Goal: Check status: Verify the current state of an ongoing process or item

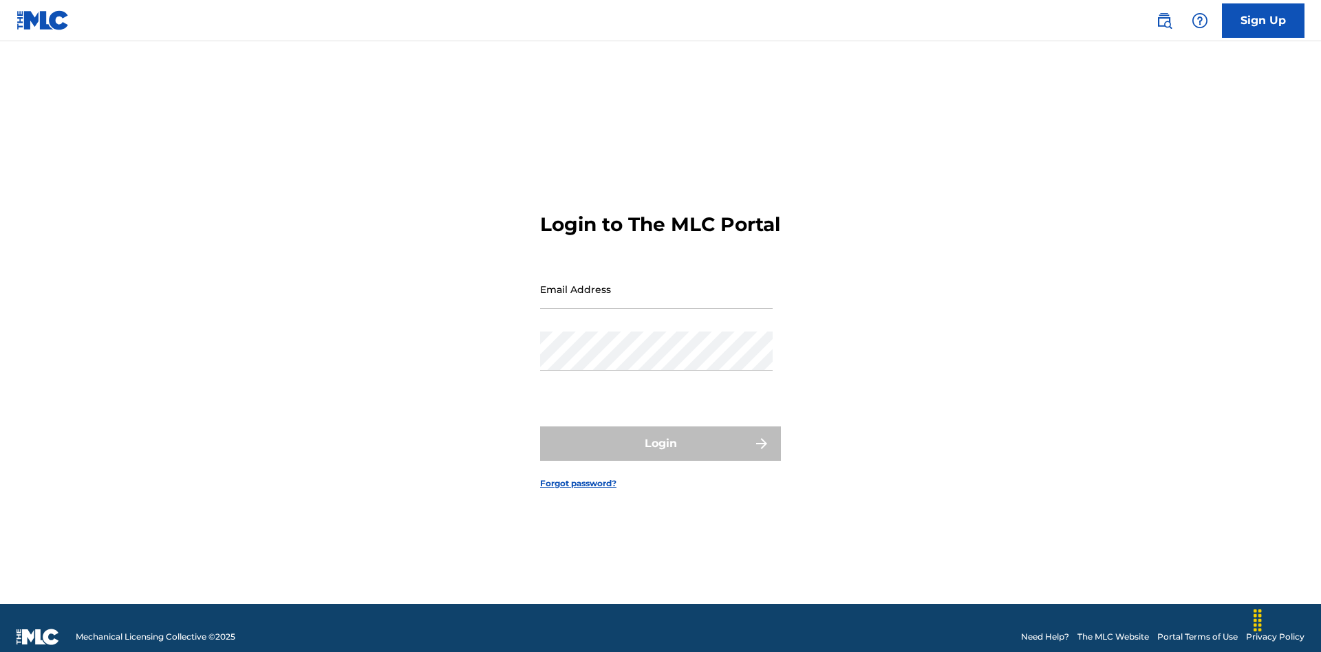
scroll to position [18, 0]
click at [656, 283] on input "Email Address" at bounding box center [656, 289] width 233 height 39
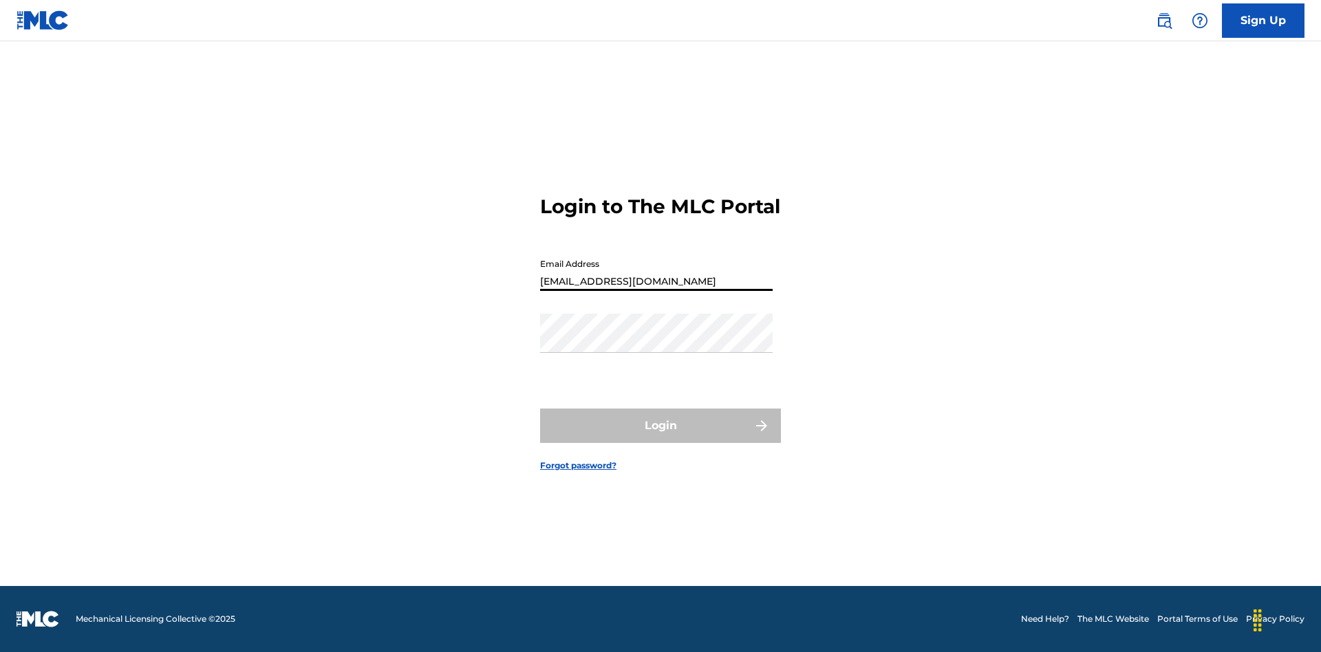
type input "[EMAIL_ADDRESS][DOMAIN_NAME]"
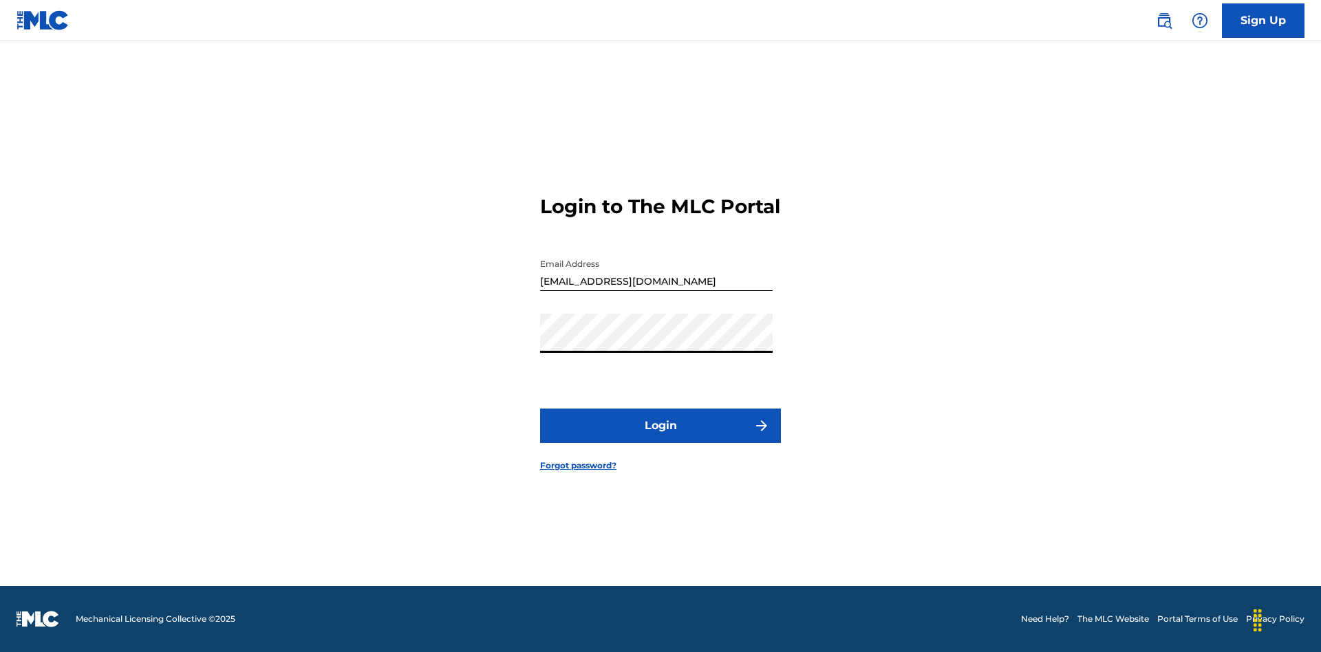
click at [661, 438] on button "Login" at bounding box center [660, 426] width 241 height 34
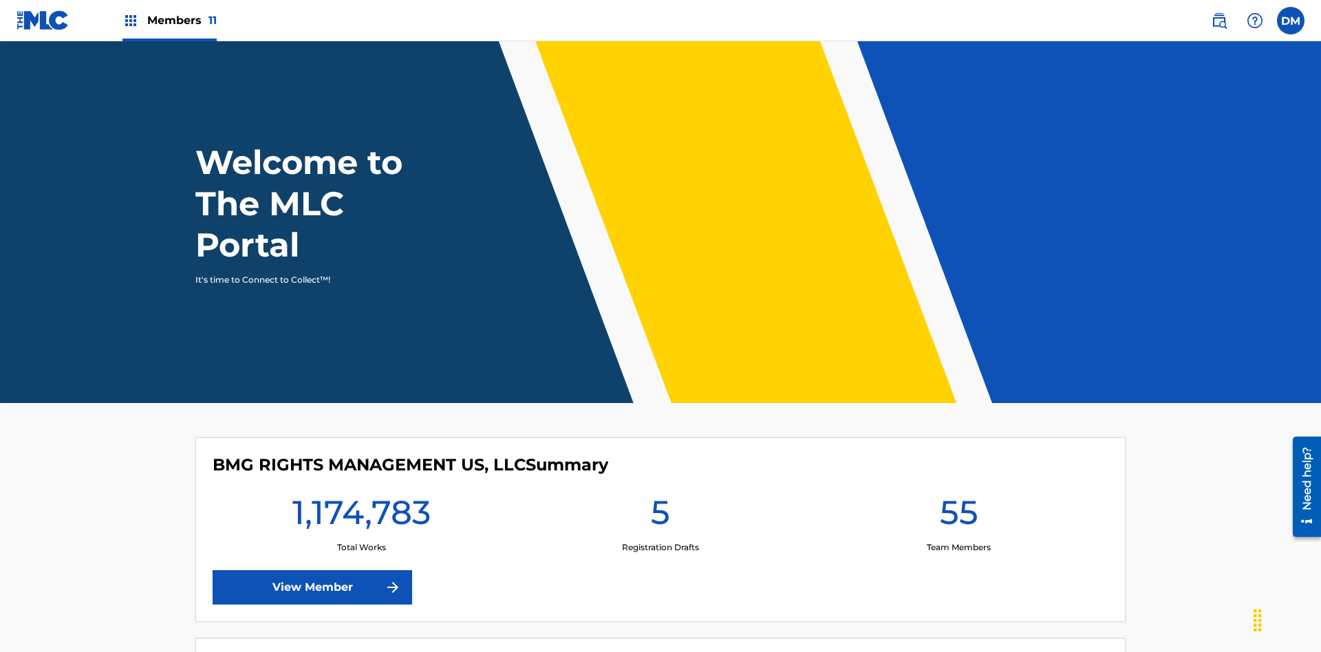
scroll to position [59, 0]
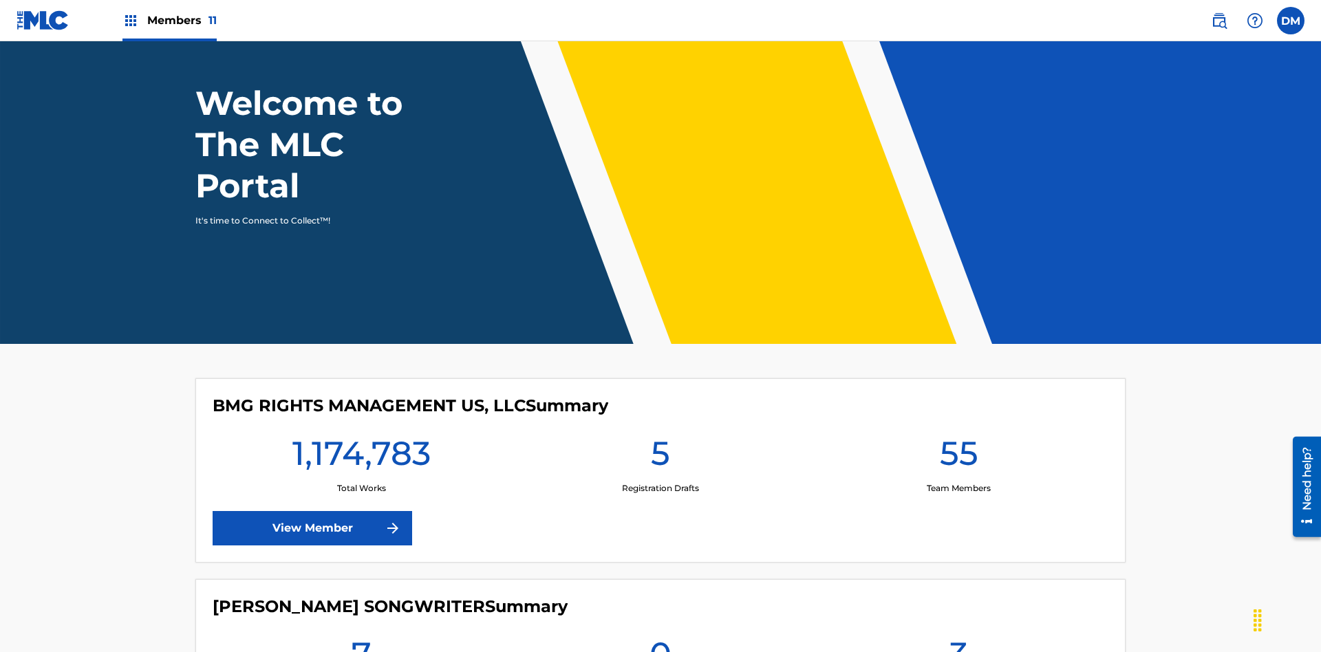
click at [169, 20] on span "Members 11" at bounding box center [182, 20] width 70 height 16
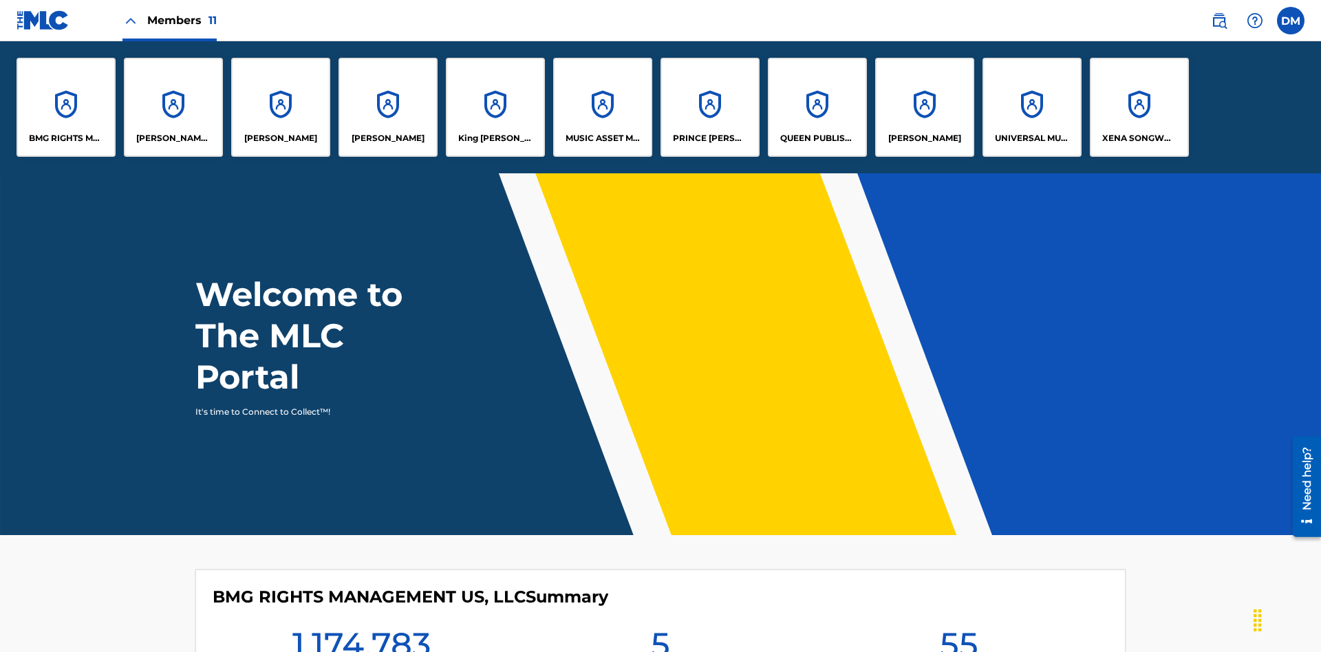
click at [1032, 138] on p "UNIVERSAL MUSIC PUB GROUP" at bounding box center [1032, 138] width 75 height 12
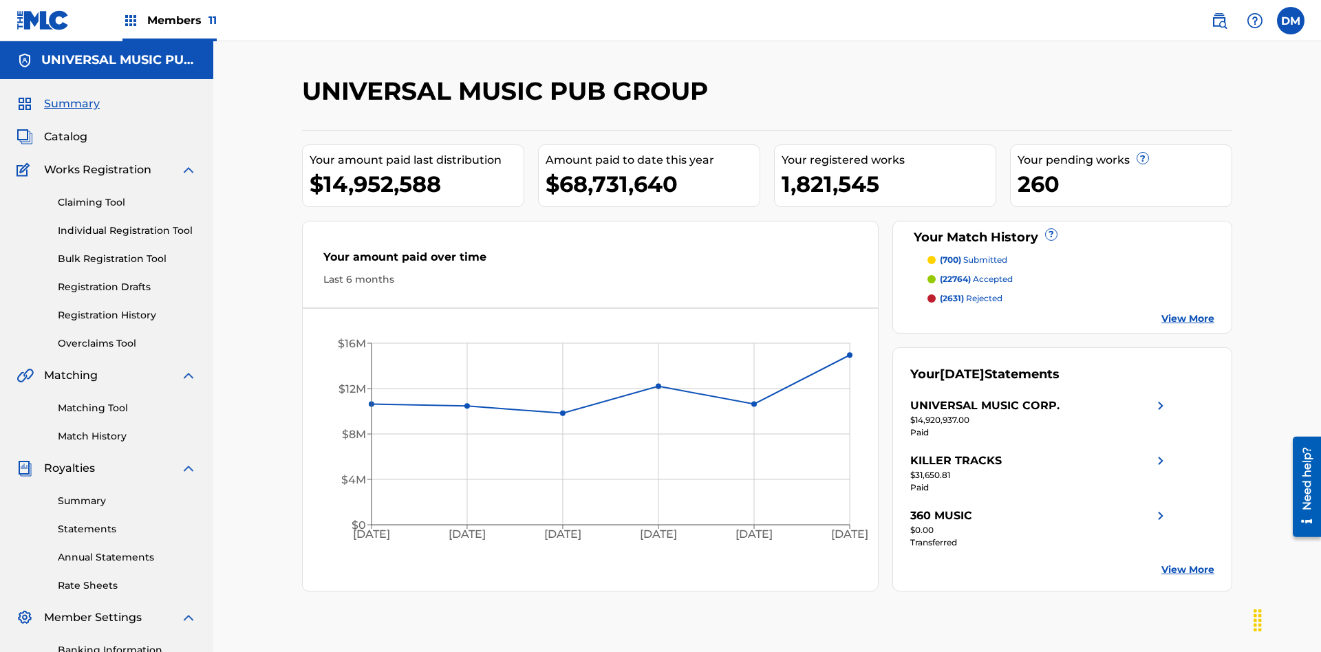
click at [127, 308] on link "Registration History" at bounding box center [127, 315] width 139 height 14
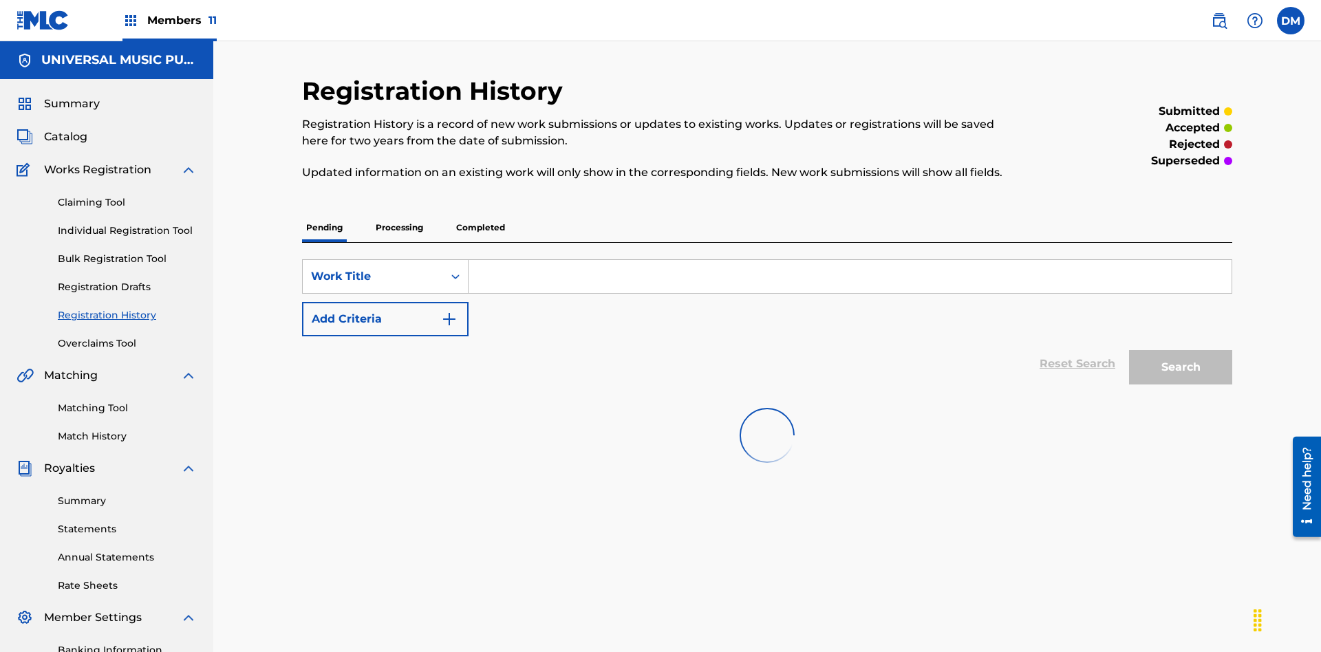
click at [399, 213] on p "Processing" at bounding box center [400, 227] width 56 height 29
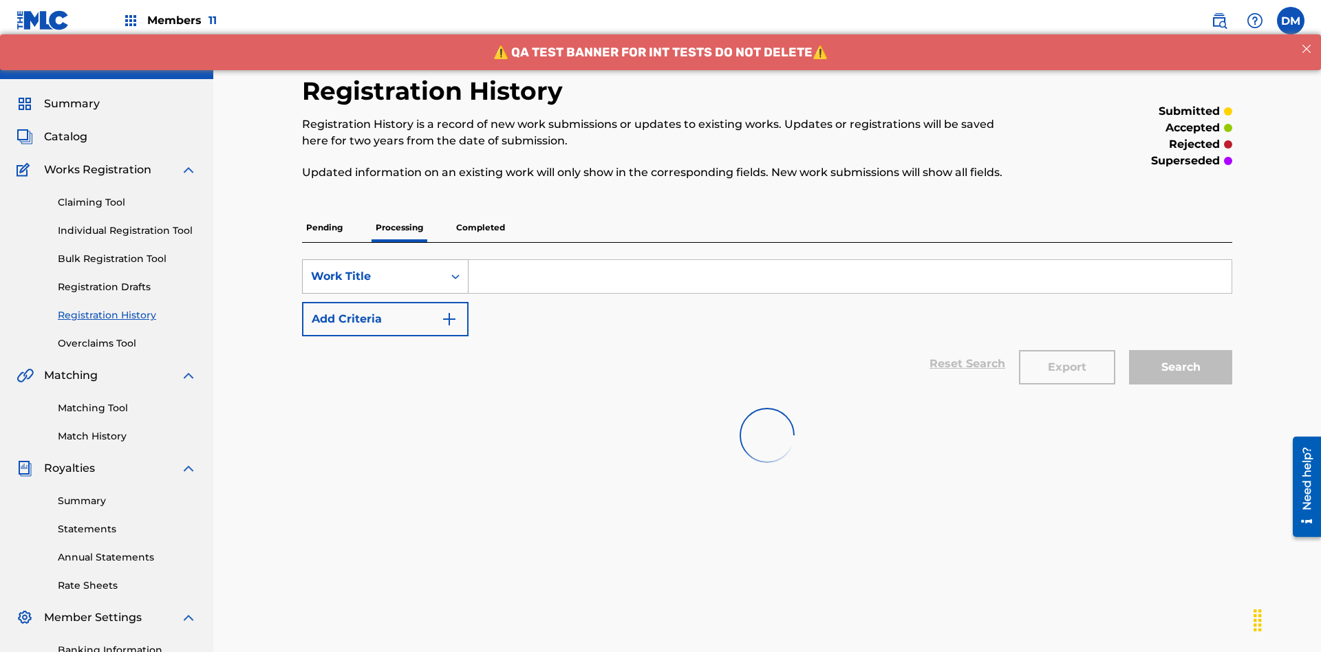
click at [373, 268] on div "Work Title" at bounding box center [373, 276] width 124 height 17
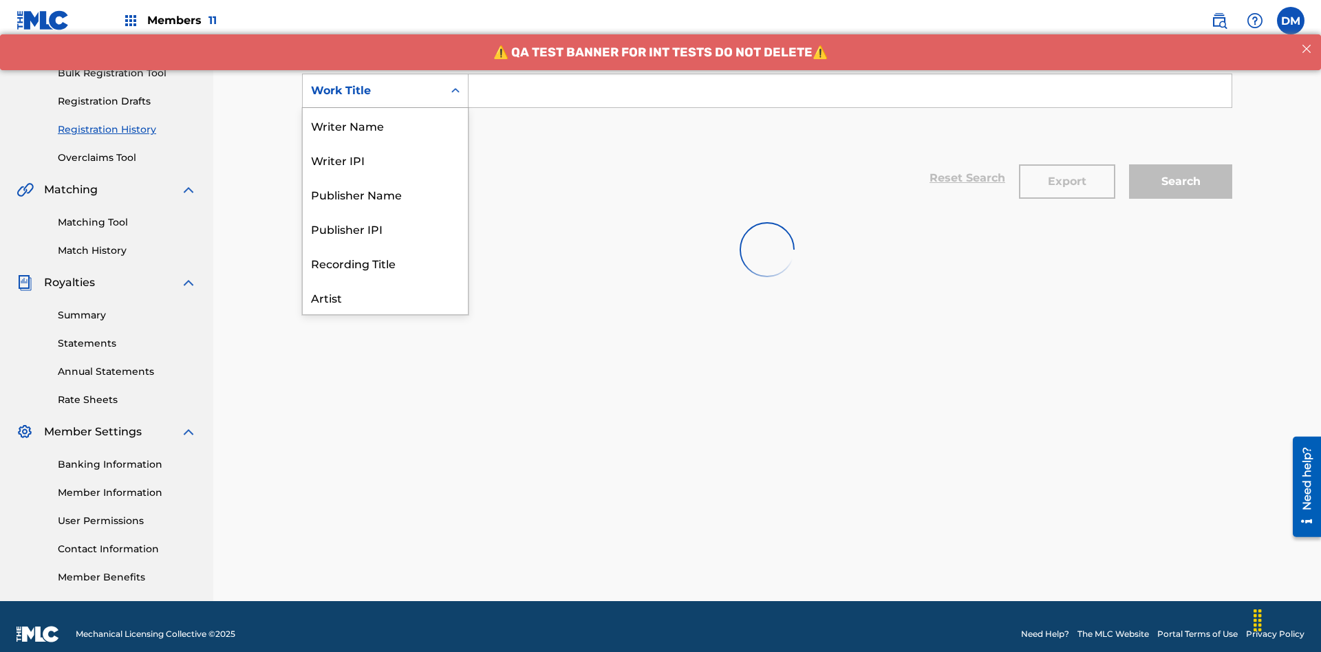
scroll to position [69, 0]
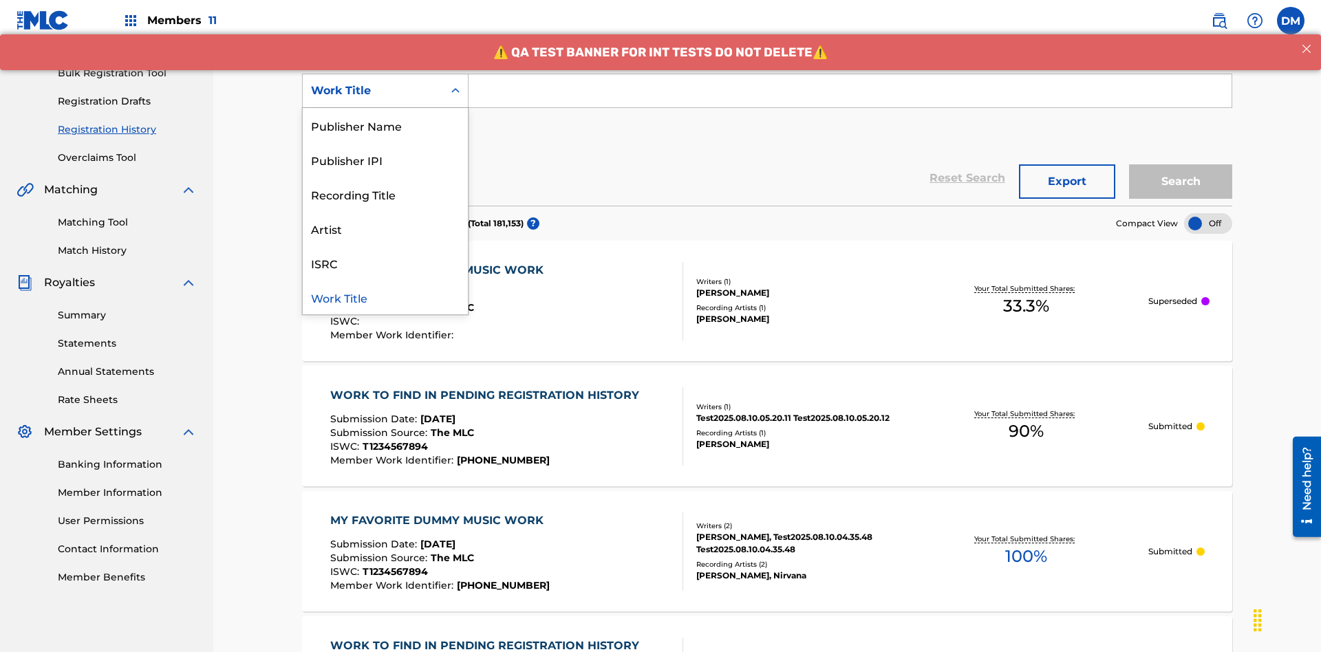
click at [385, 297] on div "Work Title" at bounding box center [385, 297] width 165 height 34
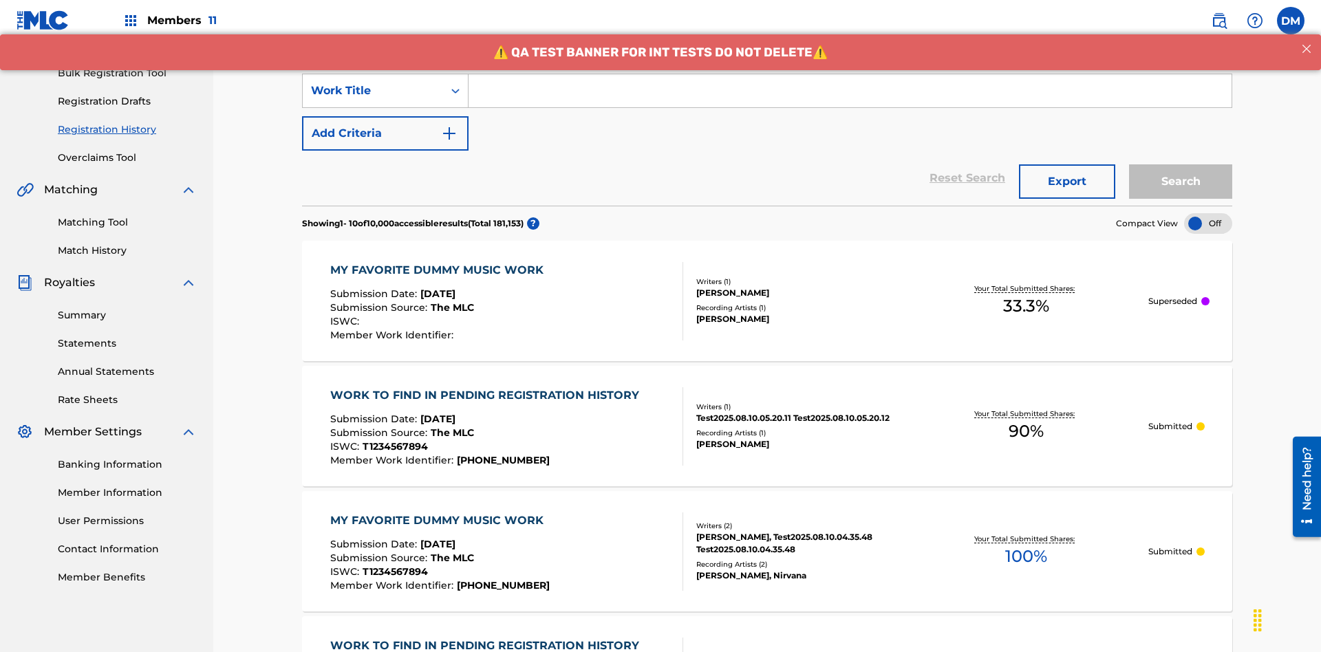
click at [385, 116] on button "Add Criteria" at bounding box center [385, 133] width 167 height 34
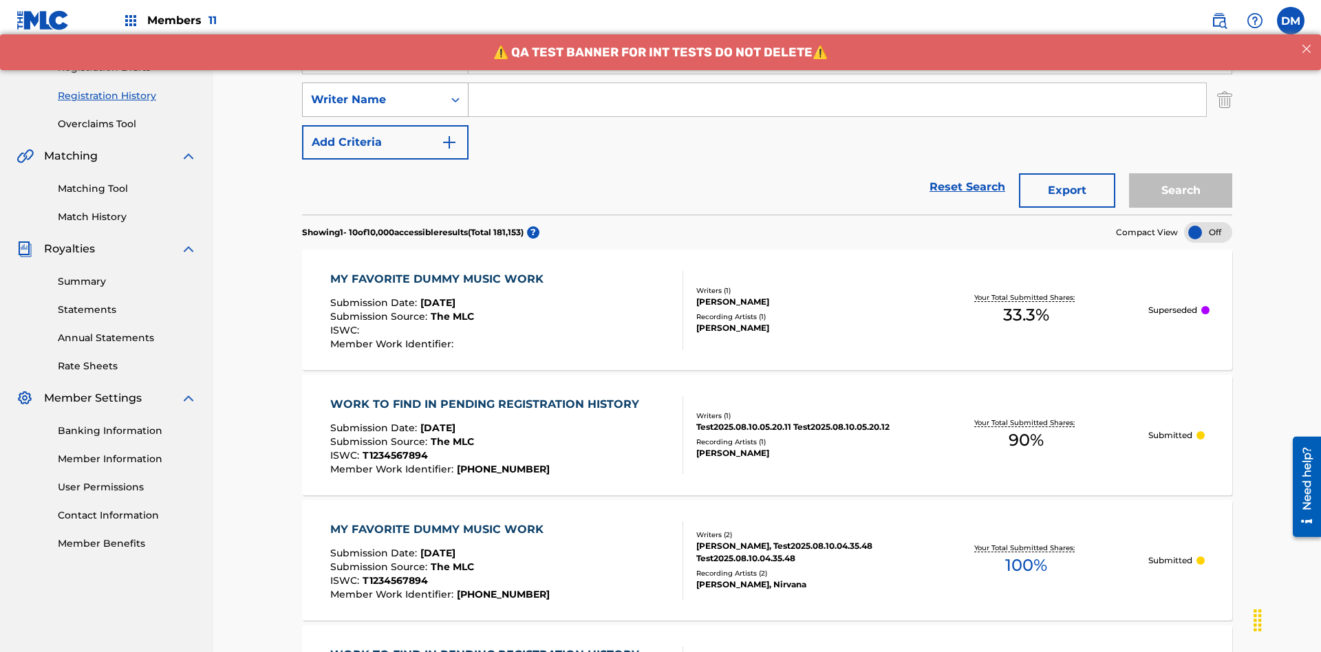
click at [373, 92] on div "Writer Name" at bounding box center [373, 100] width 124 height 17
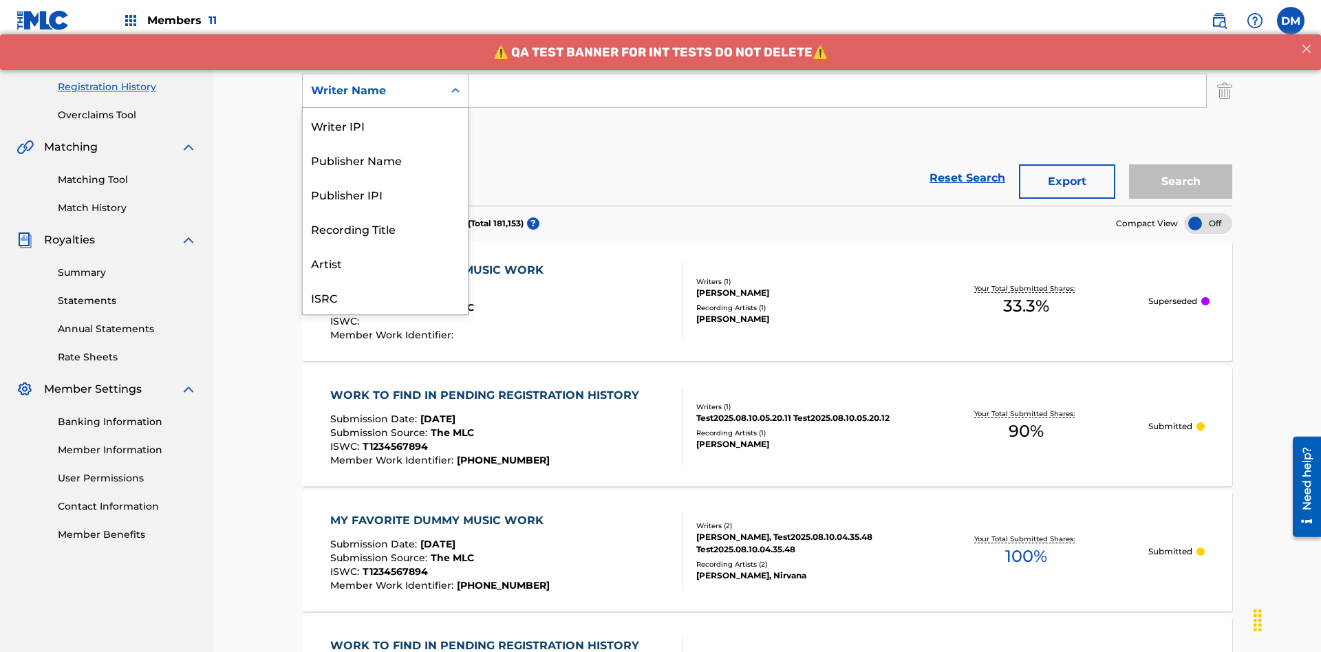
scroll to position [34, 0]
click at [385, 194] on div "Recording Title" at bounding box center [385, 194] width 165 height 34
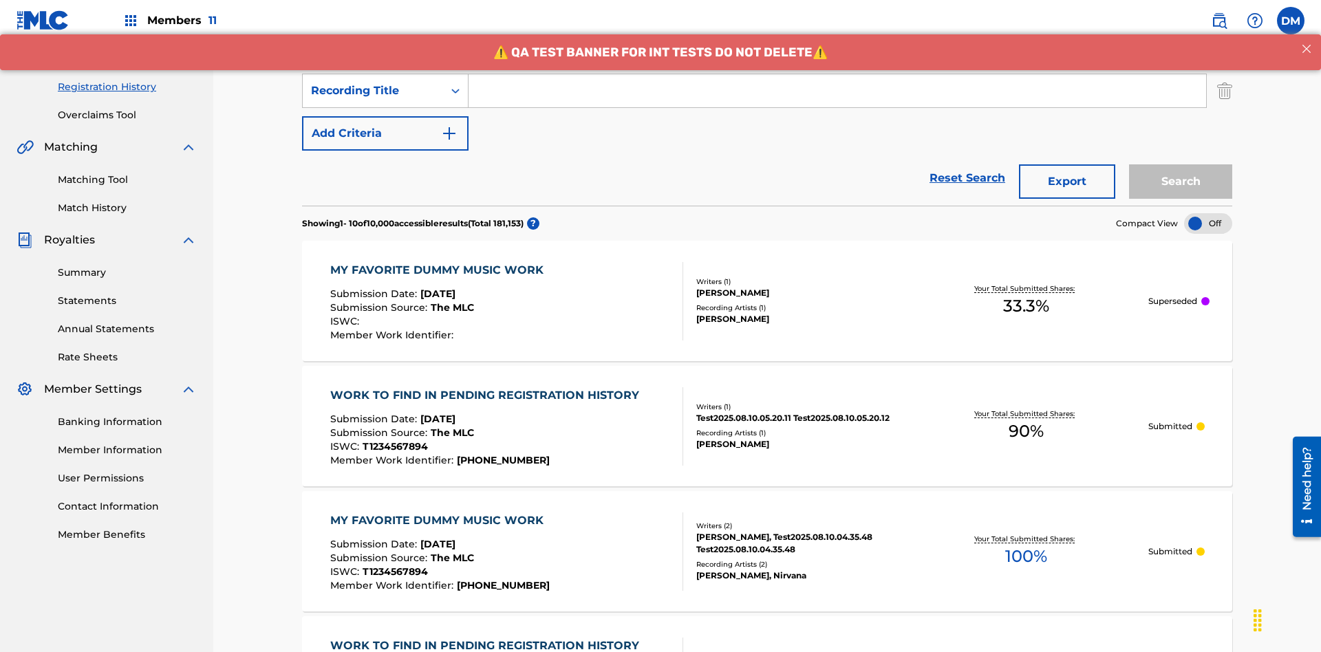
click at [385, 116] on button "Add Criteria" at bounding box center [385, 133] width 167 height 34
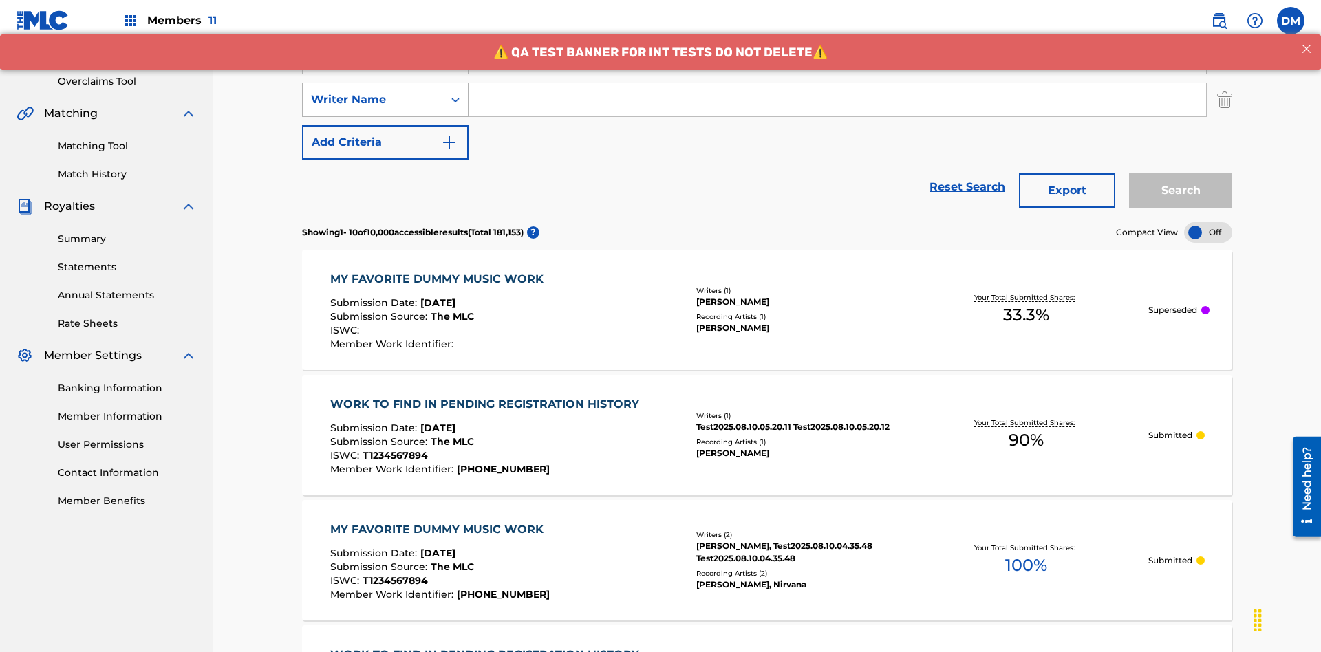
click at [373, 92] on div "Writer Name" at bounding box center [373, 100] width 124 height 17
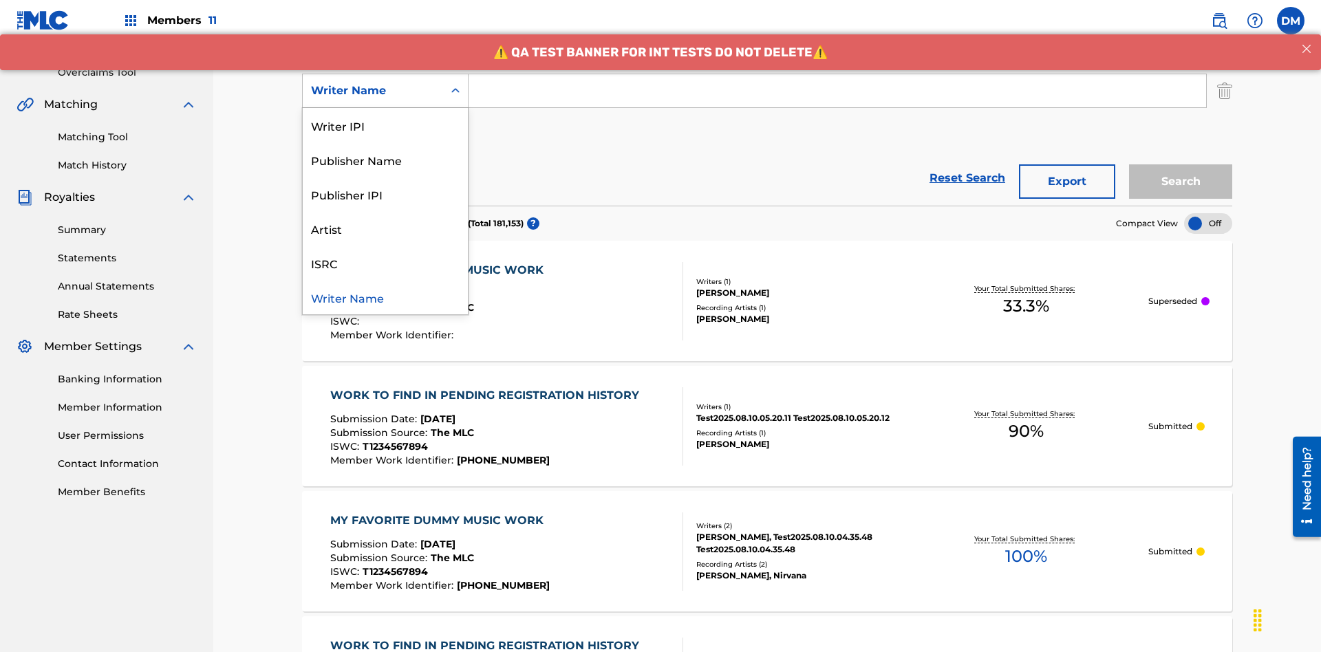
click at [385, 263] on div "ISRC" at bounding box center [385, 263] width 165 height 34
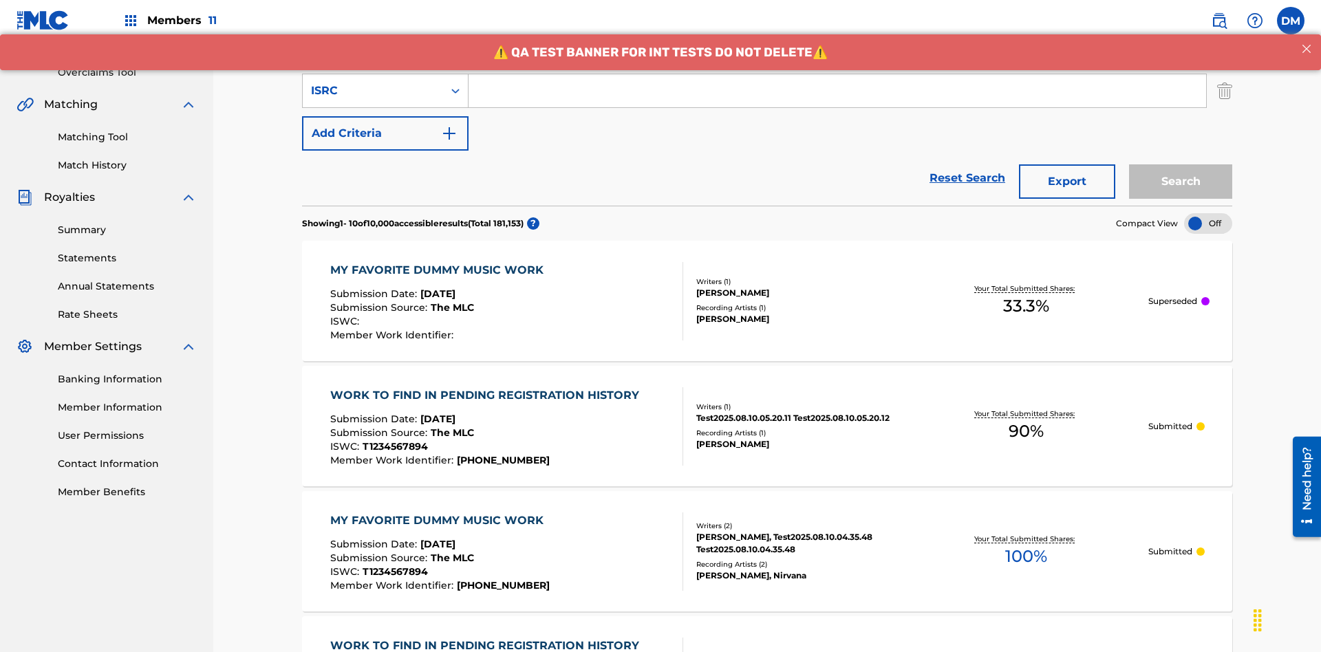
click at [385, 116] on button "Add Criteria" at bounding box center [385, 133] width 167 height 34
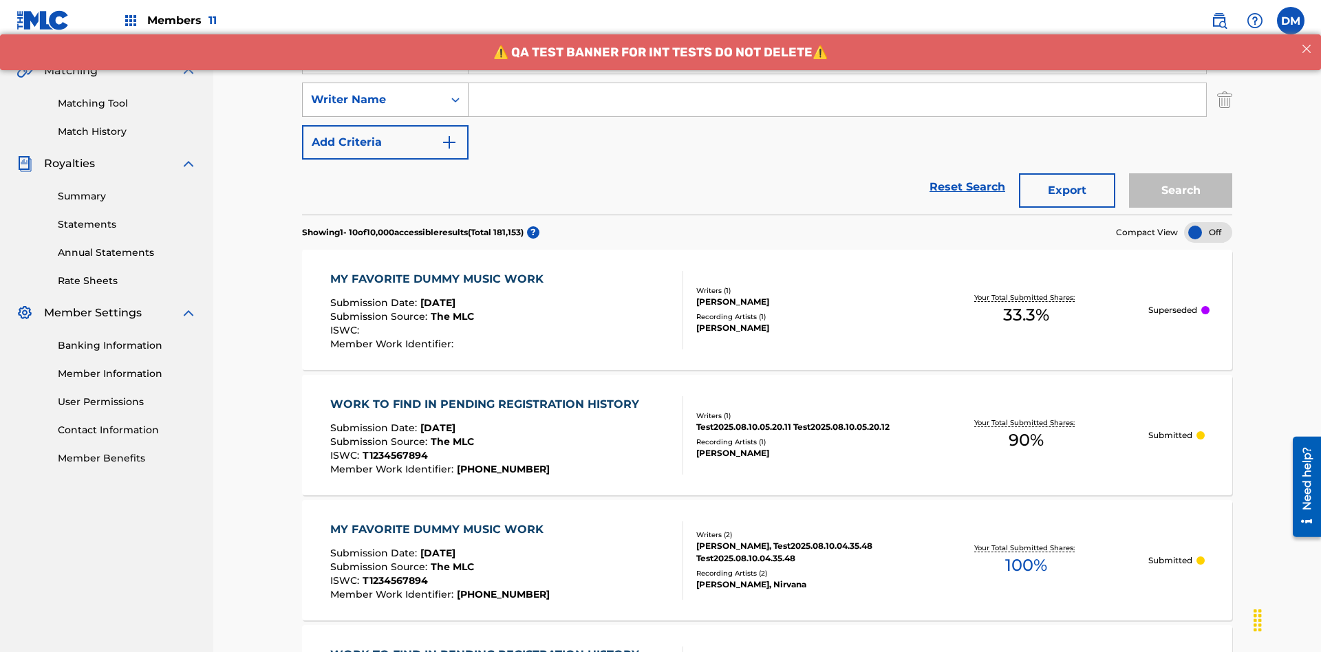
click at [373, 92] on div "Writer Name" at bounding box center [373, 100] width 124 height 17
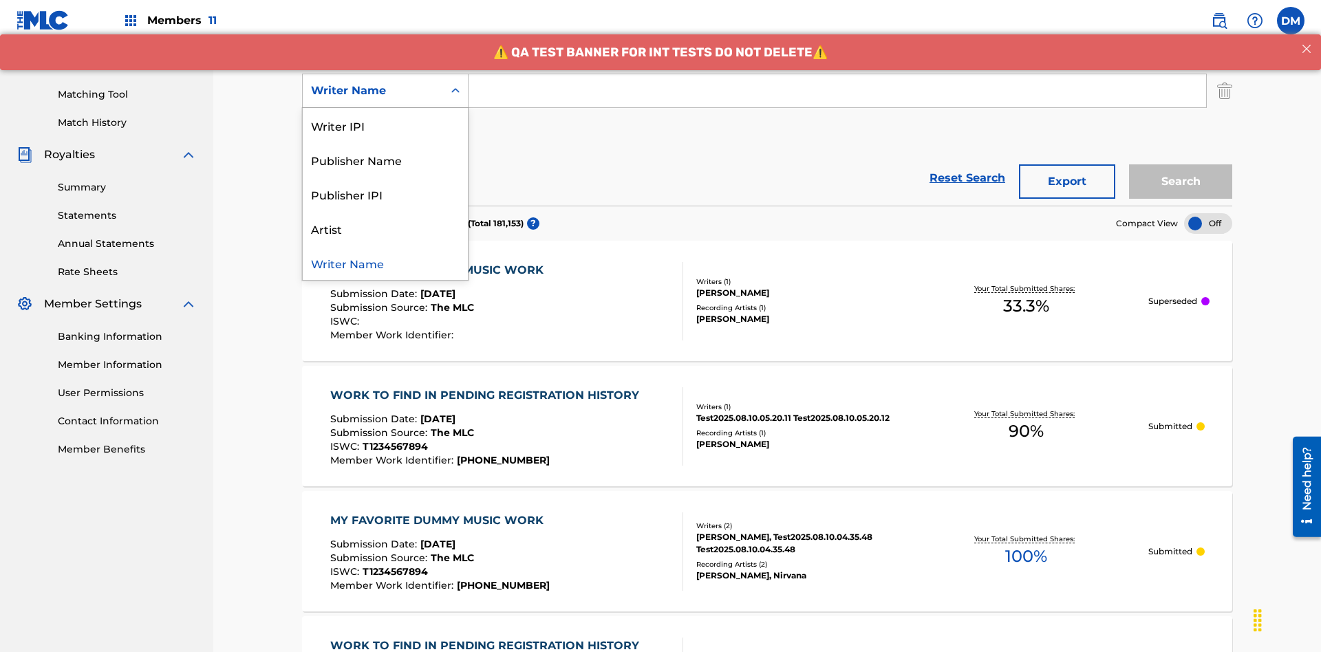
click at [385, 194] on div "Publisher IPI" at bounding box center [385, 194] width 165 height 34
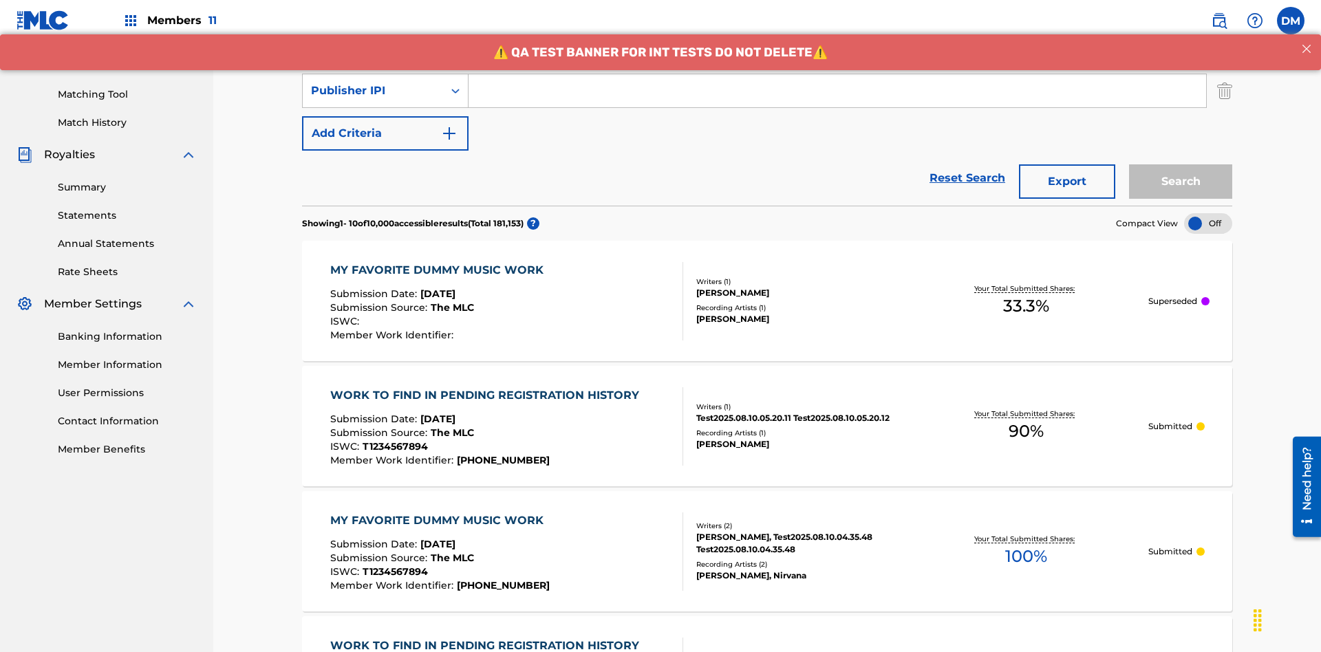
click at [385, 116] on button "Add Criteria" at bounding box center [385, 133] width 167 height 34
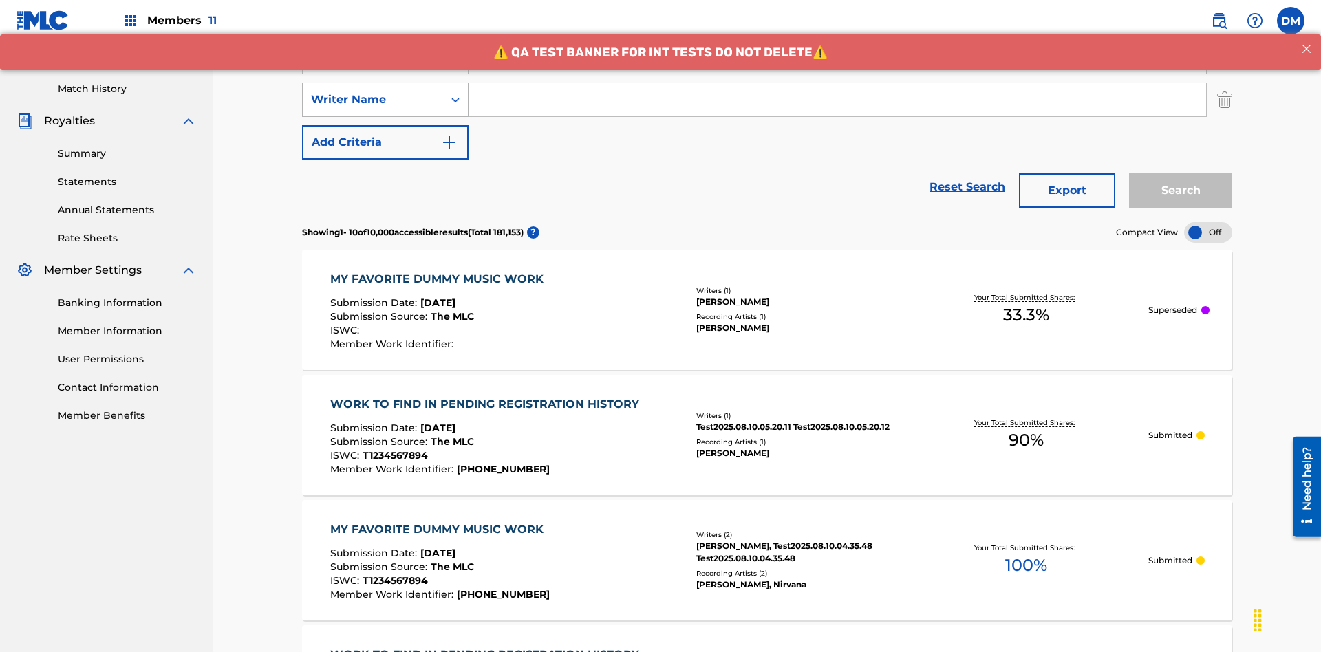
click at [373, 92] on div "Writer Name" at bounding box center [373, 100] width 124 height 17
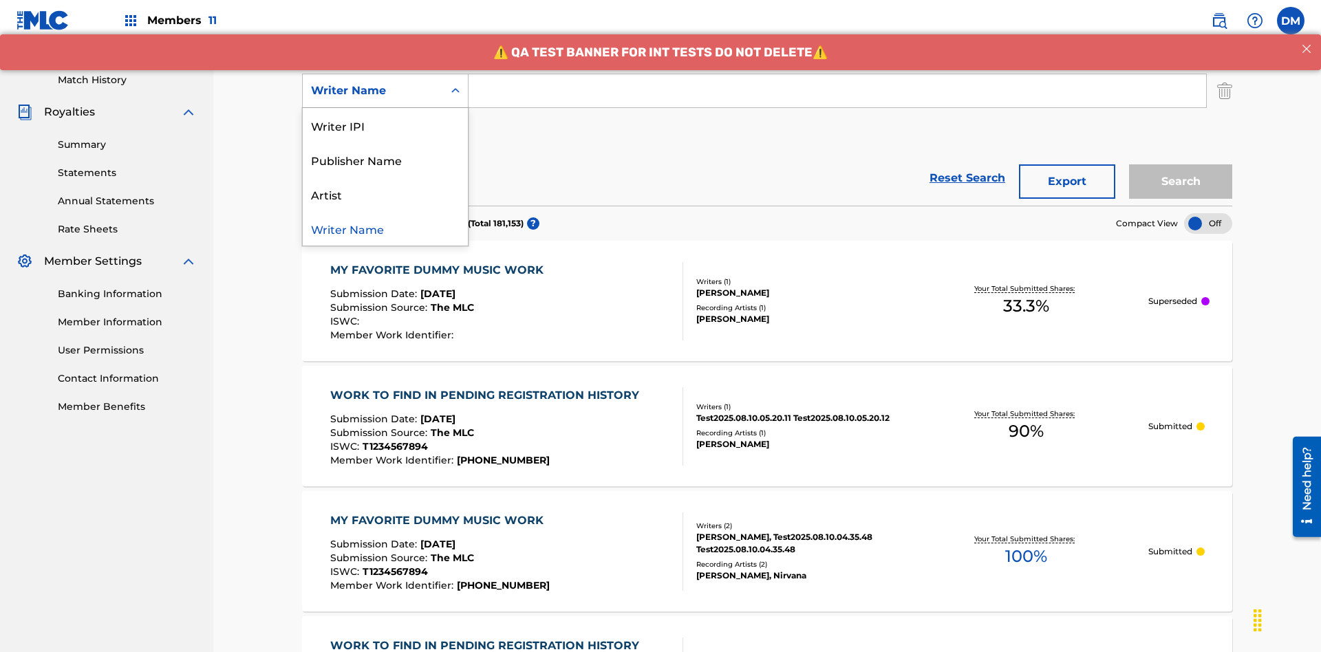
click at [385, 194] on div "Artist" at bounding box center [385, 194] width 165 height 34
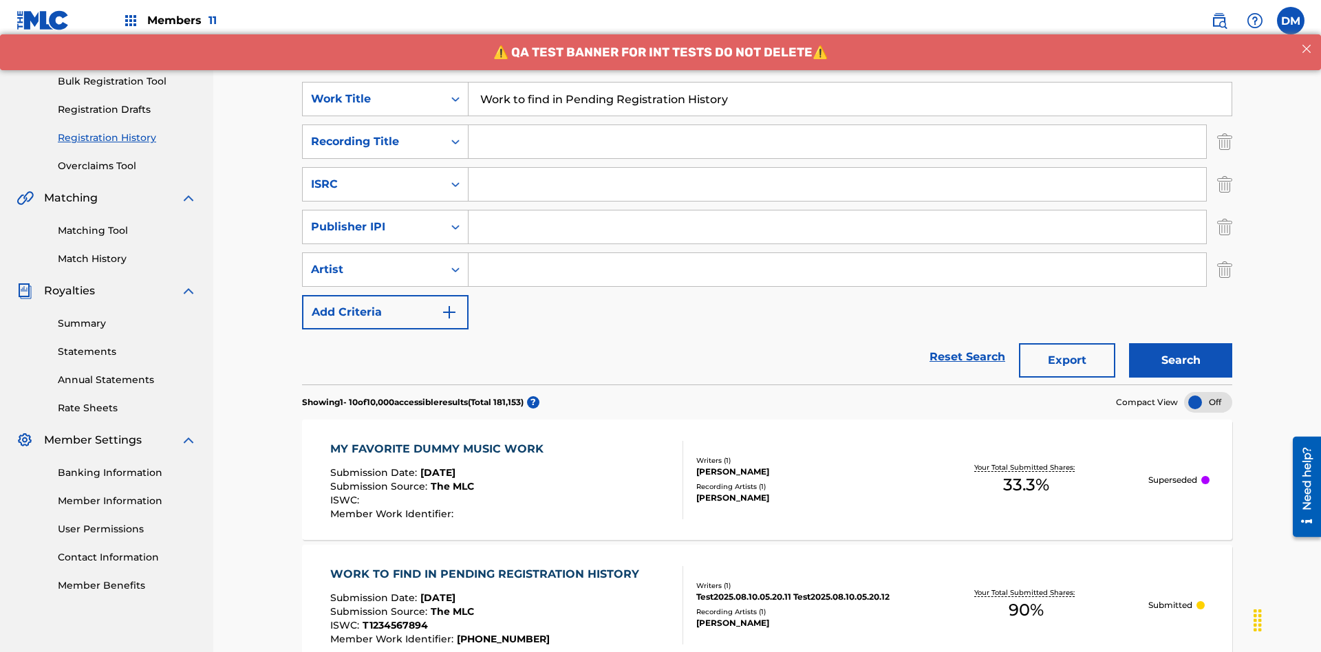
type input "Work to find in Pending Registration History"
click at [837, 125] on input "Search Form" at bounding box center [838, 141] width 738 height 33
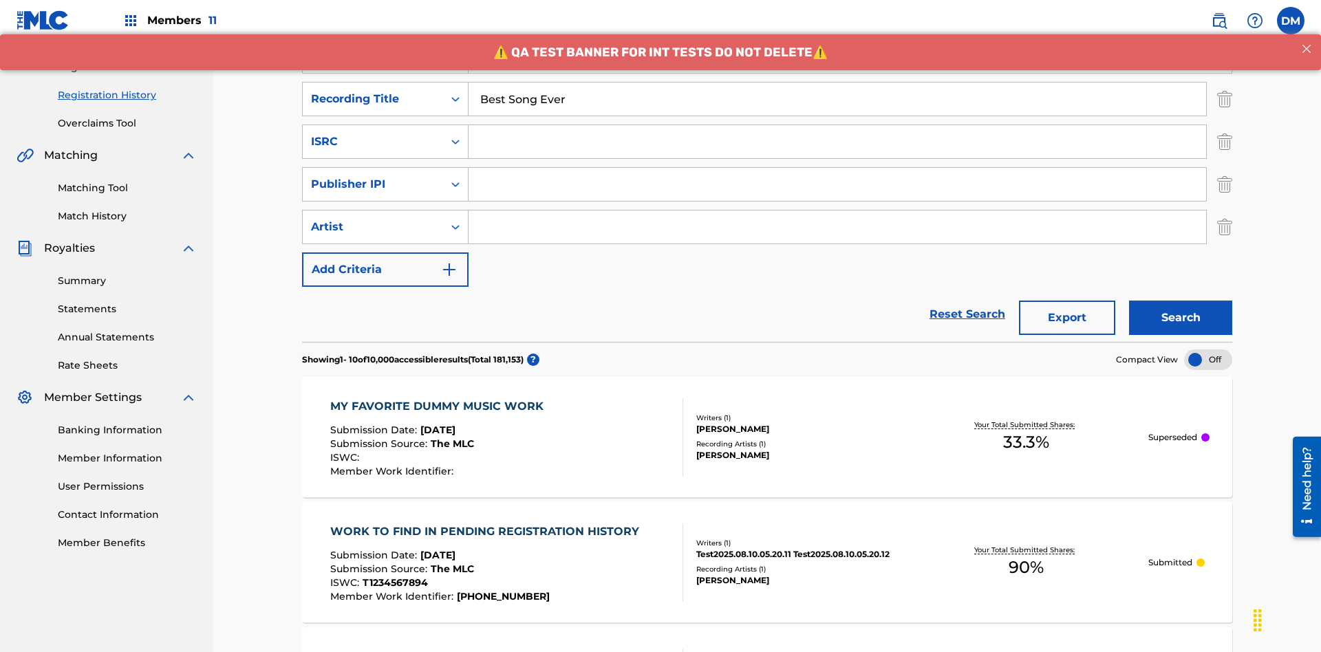
type input "Best Song Ever"
click at [837, 125] on input "Search Form" at bounding box center [838, 141] width 738 height 33
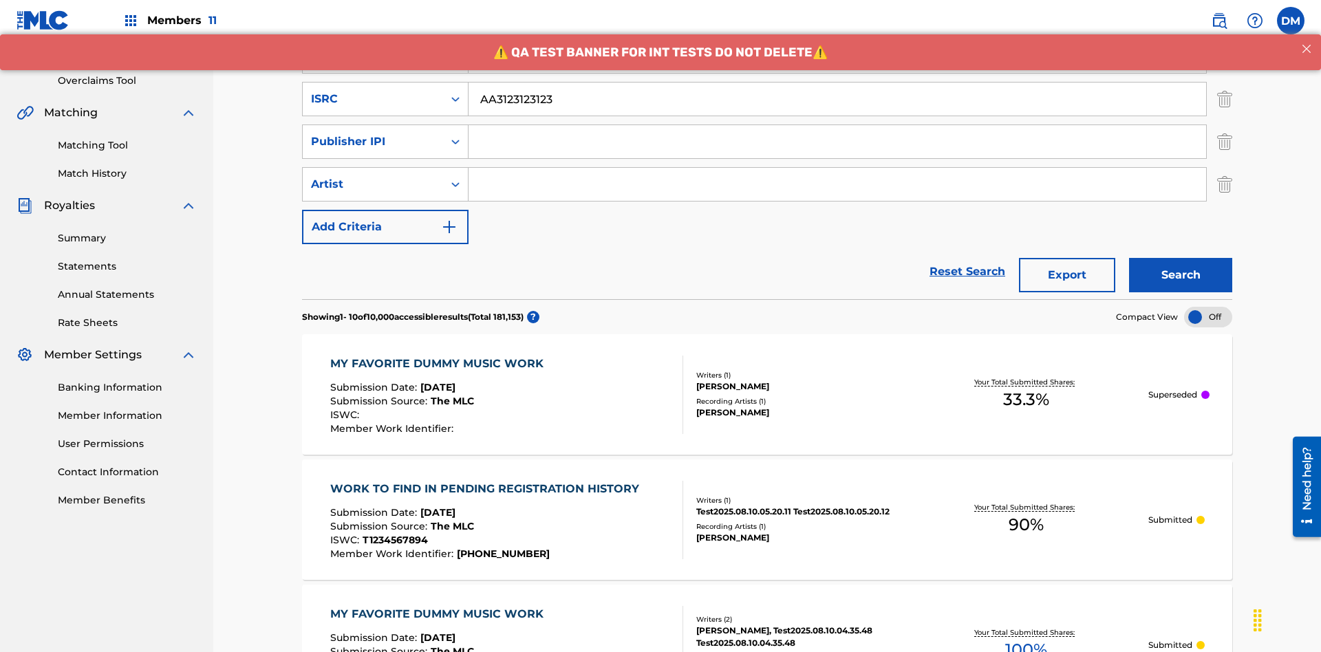
type input "AA3123123123"
click at [837, 125] on input "Search Form" at bounding box center [838, 141] width 738 height 33
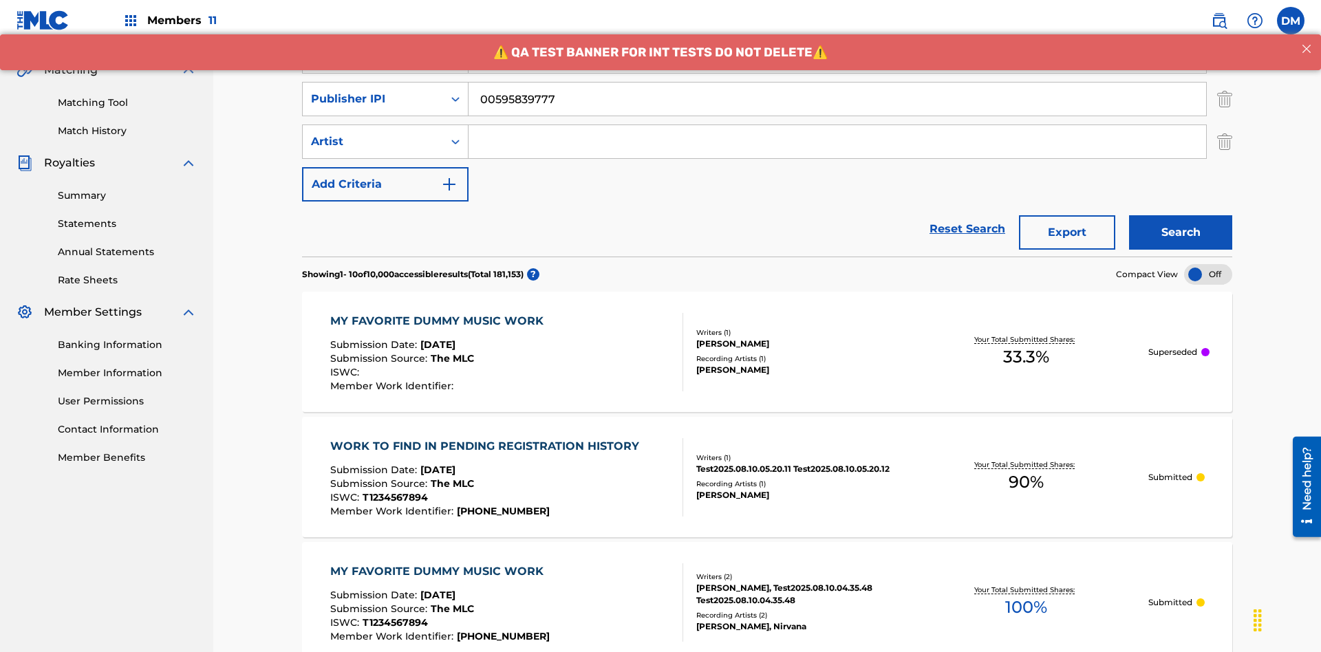
type input "00595839777"
click at [837, 125] on input "Search Form" at bounding box center [838, 141] width 738 height 33
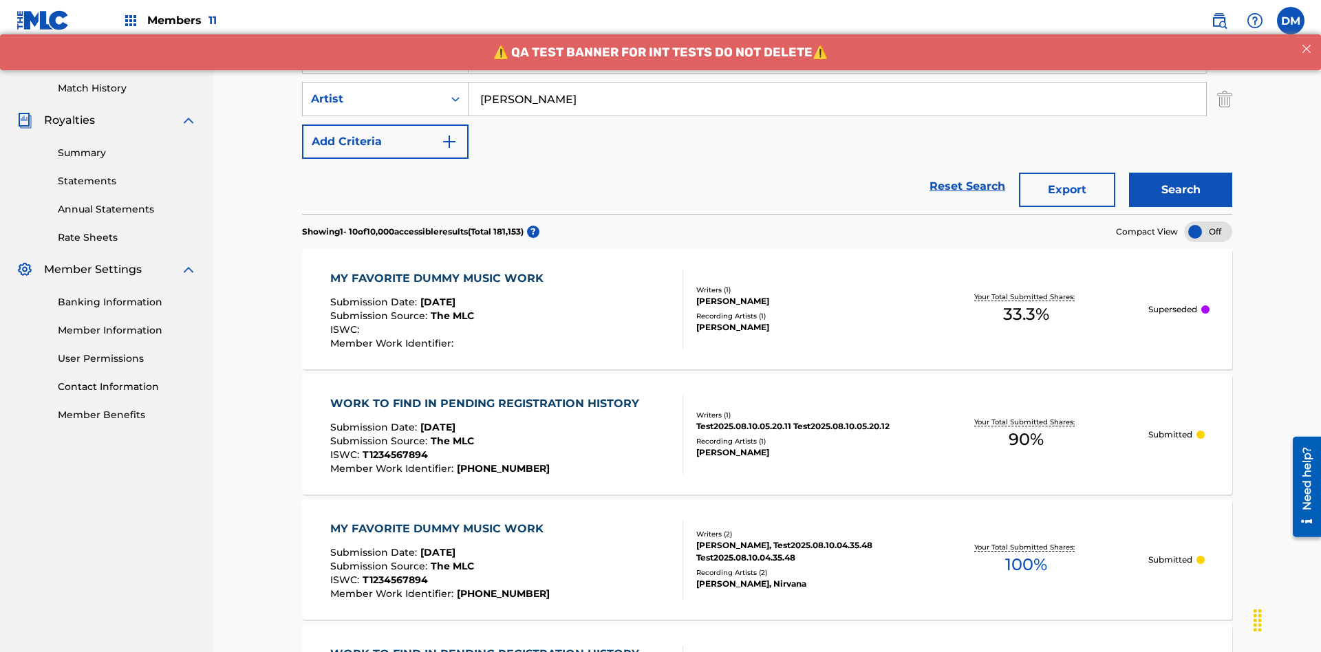
type input "[PERSON_NAME]"
click at [1181, 173] on button "Search" at bounding box center [1180, 190] width 103 height 34
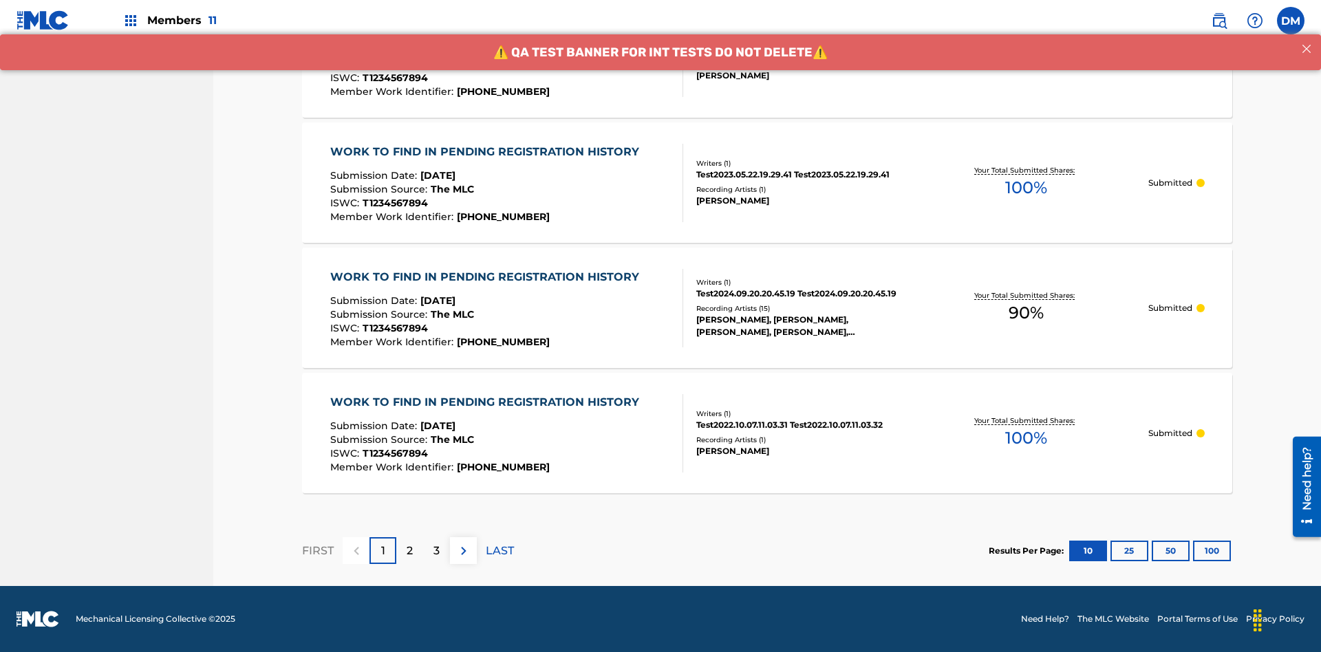
click at [1193, 551] on button "100" at bounding box center [1212, 551] width 38 height 21
